Goal: Task Accomplishment & Management: Complete application form

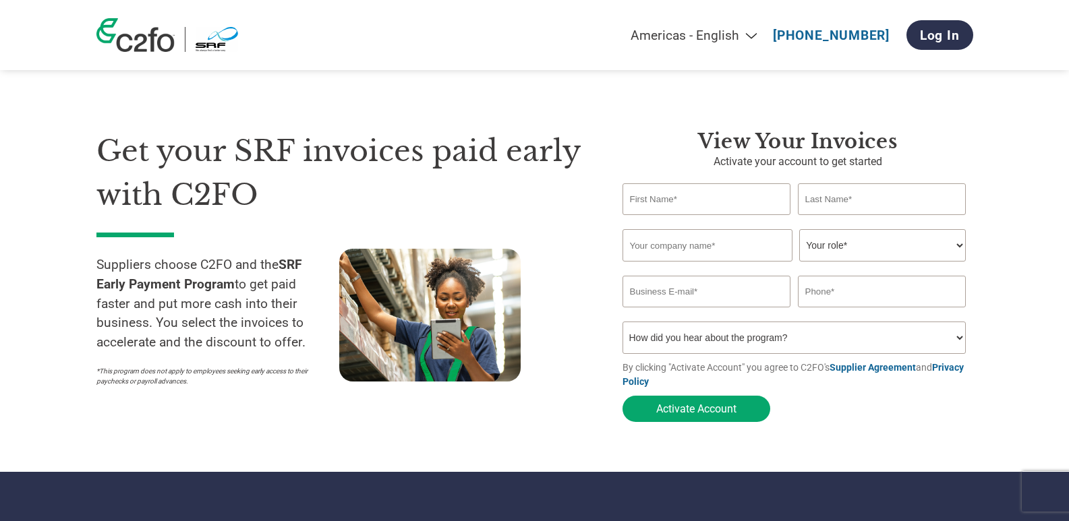
type input "a"
click at [647, 198] on input "AHMD" at bounding box center [706, 199] width 169 height 32
type input "[PERSON_NAME]"
click at [843, 190] on input "text" at bounding box center [882, 199] width 169 height 32
type input "RANASARIYA"
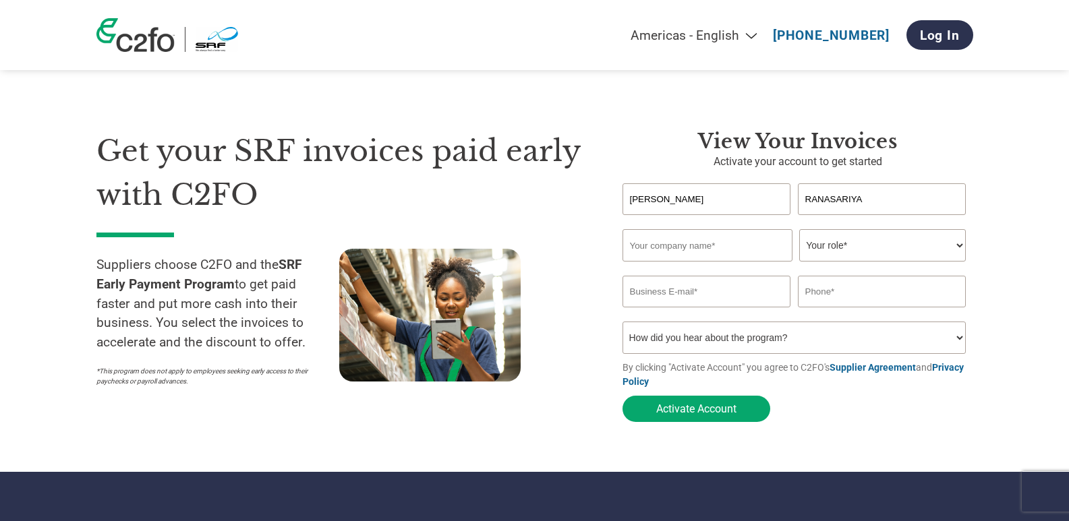
click at [708, 256] on input "text" at bounding box center [707, 245] width 170 height 32
type input "VELMAKE SEALS"
click at [814, 246] on select "Your role* CFO Controller Credit Manager Finance Director Treasurer CEO Preside…" at bounding box center [882, 245] width 167 height 32
click at [799, 231] on select "Your role* CFO Controller Credit Manager Finance Director Treasurer CEO Preside…" at bounding box center [882, 245] width 167 height 32
click at [915, 241] on select "Your role* CFO Controller Credit Manager Finance Director Treasurer CEO Preside…" at bounding box center [882, 245] width 167 height 32
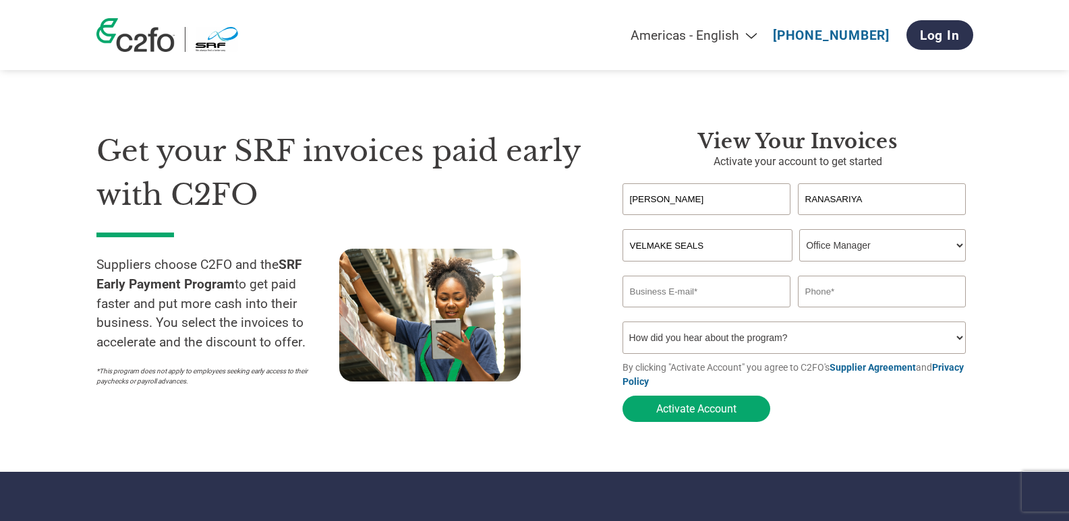
click at [799, 231] on select "Your role* CFO Controller Credit Manager Finance Director Treasurer CEO Preside…" at bounding box center [882, 245] width 167 height 32
click at [880, 239] on select "Your role* CFO Controller Credit Manager Finance Director Treasurer CEO Preside…" at bounding box center [882, 245] width 167 height 32
select select "ACCOUNTING"
click at [799, 231] on select "Your role* CFO Controller Credit Manager Finance Director Treasurer CEO Preside…" at bounding box center [882, 245] width 167 height 32
click at [751, 305] on input "email" at bounding box center [706, 292] width 169 height 32
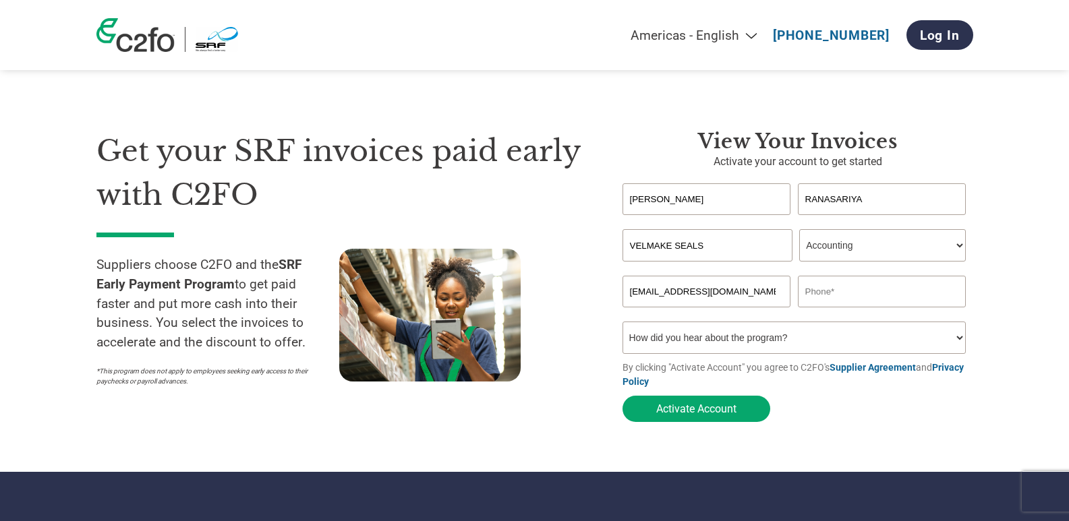
type input "[EMAIL_ADDRESS][DOMAIN_NAME]"
click at [813, 247] on select "Your role* CFO Controller Credit Manager Finance Director Treasurer CEO Preside…" at bounding box center [882, 245] width 167 height 32
click at [799, 231] on select "Your role* CFO Controller Credit Manager Finance Director Treasurer CEO Preside…" at bounding box center [882, 245] width 167 height 32
click at [874, 276] on div "Invalid company name or company name is too long" at bounding box center [797, 269] width 351 height 14
click at [870, 288] on input "text" at bounding box center [882, 292] width 169 height 32
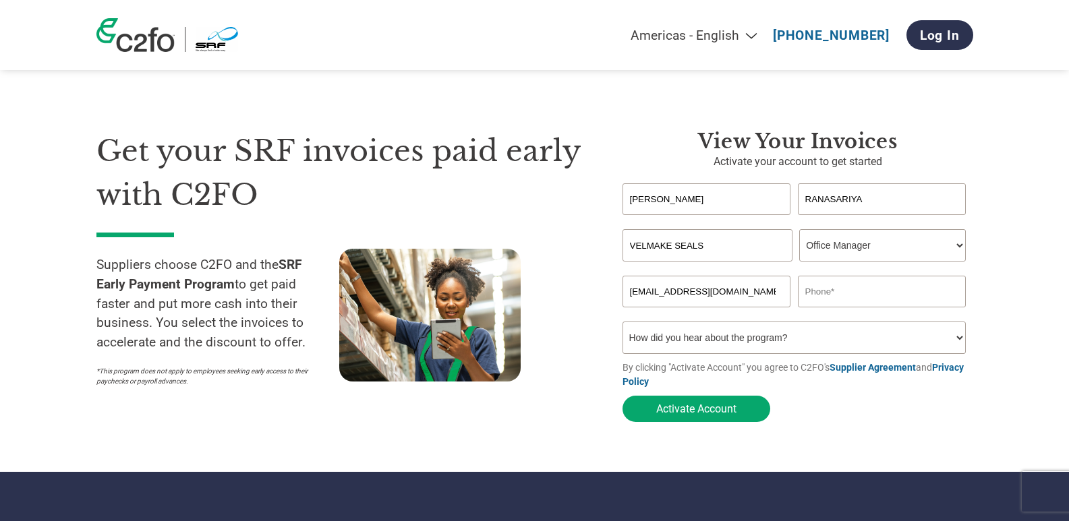
click at [900, 239] on select "Your role* CFO Controller Credit Manager Finance Director Treasurer CEO Preside…" at bounding box center [882, 245] width 167 height 32
select select "ACCOUNTING"
click at [799, 231] on select "Your role* CFO Controller Credit Manager Finance Director Treasurer CEO Preside…" at bounding box center [882, 245] width 167 height 32
click at [889, 293] on input "text" at bounding box center [882, 292] width 169 height 32
type input "9"
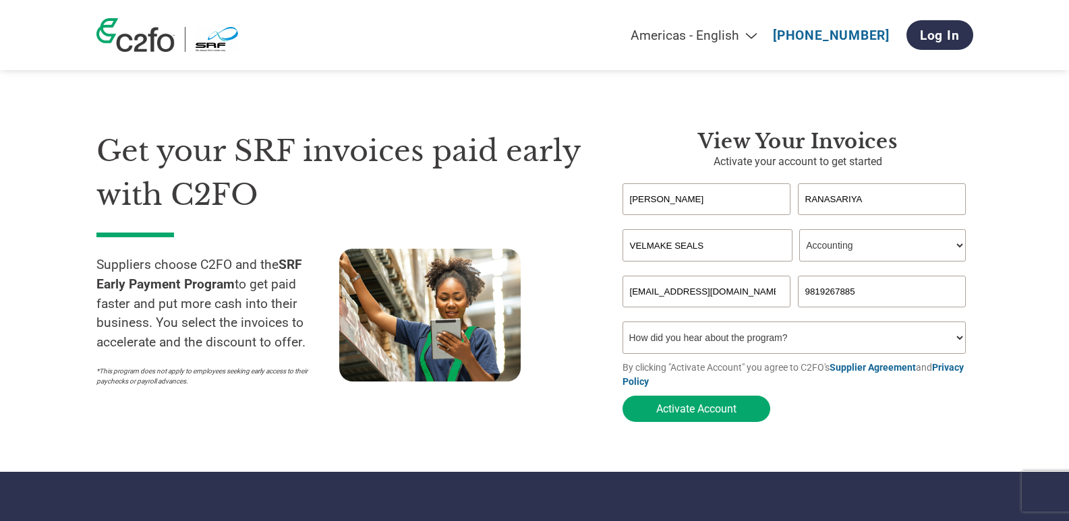
type input "9819267885"
click at [722, 321] on div "Inavlid Email Address Inavlid Phone Number" at bounding box center [797, 314] width 351 height 14
click at [716, 347] on select "How did you hear about the program? Received a letter Email Social Media Online…" at bounding box center [794, 338] width 344 height 32
click at [694, 349] on select "How did you hear about the program? Received a letter Email Social Media Online…" at bounding box center [794, 338] width 344 height 32
click at [667, 351] on select "How did you hear about the program? Received a letter Email Social Media Online…" at bounding box center [794, 338] width 344 height 32
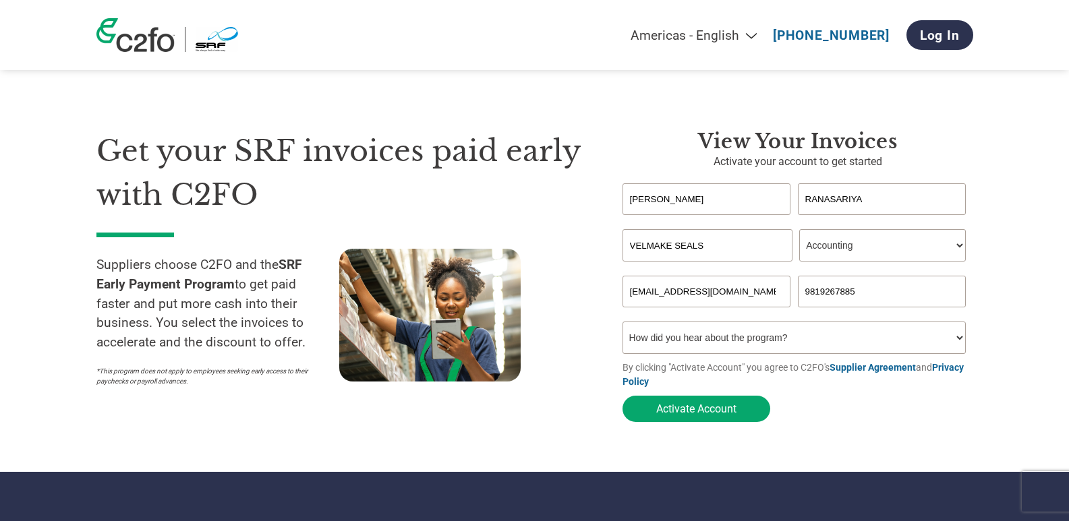
click at [667, 349] on select "How did you hear about the program? Received a letter Email Social Media Online…" at bounding box center [794, 338] width 344 height 32
select select "Other"
click at [622, 326] on select "How did you hear about the program? Received a letter Email Social Media Online…" at bounding box center [794, 338] width 344 height 32
click at [709, 415] on button "Activate Account" at bounding box center [696, 409] width 148 height 26
